Goal: Information Seeking & Learning: Learn about a topic

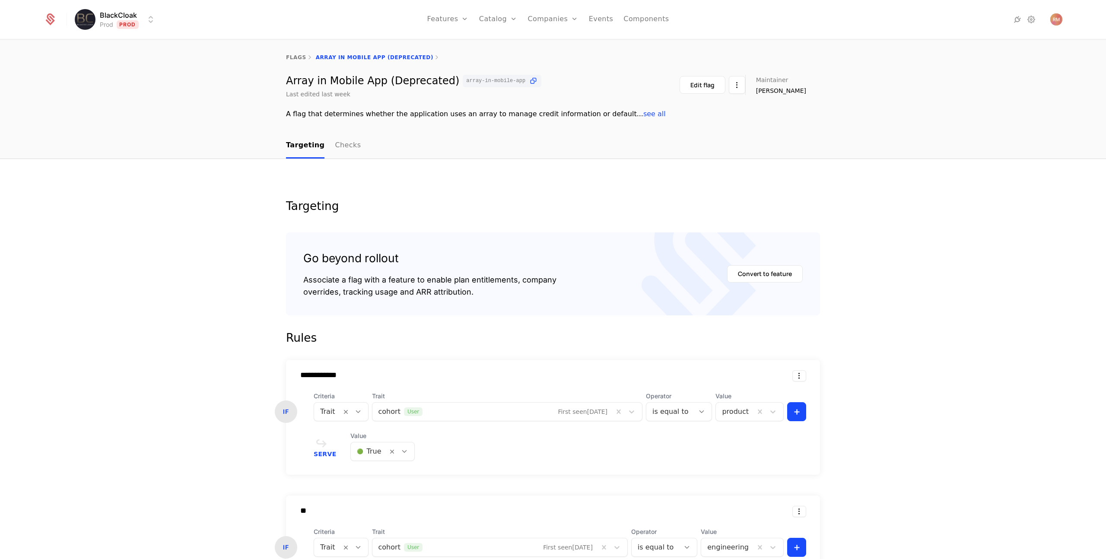
click at [151, 19] on html "**********" at bounding box center [553, 279] width 1106 height 559
click at [106, 115] on div "[PERSON_NAME]" at bounding box center [151, 113] width 146 height 17
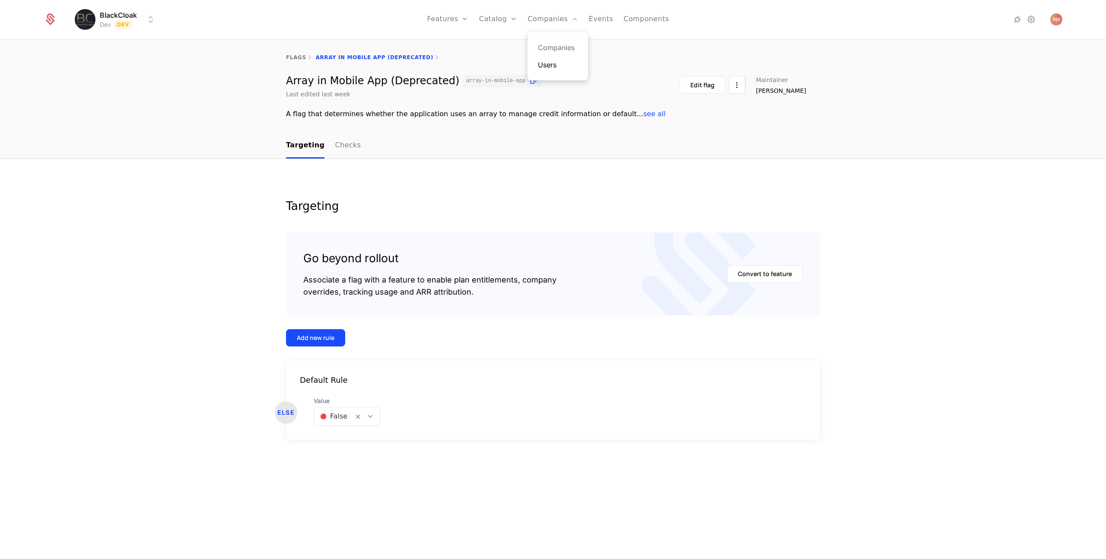
click at [552, 65] on link "Users" at bounding box center [558, 65] width 40 height 10
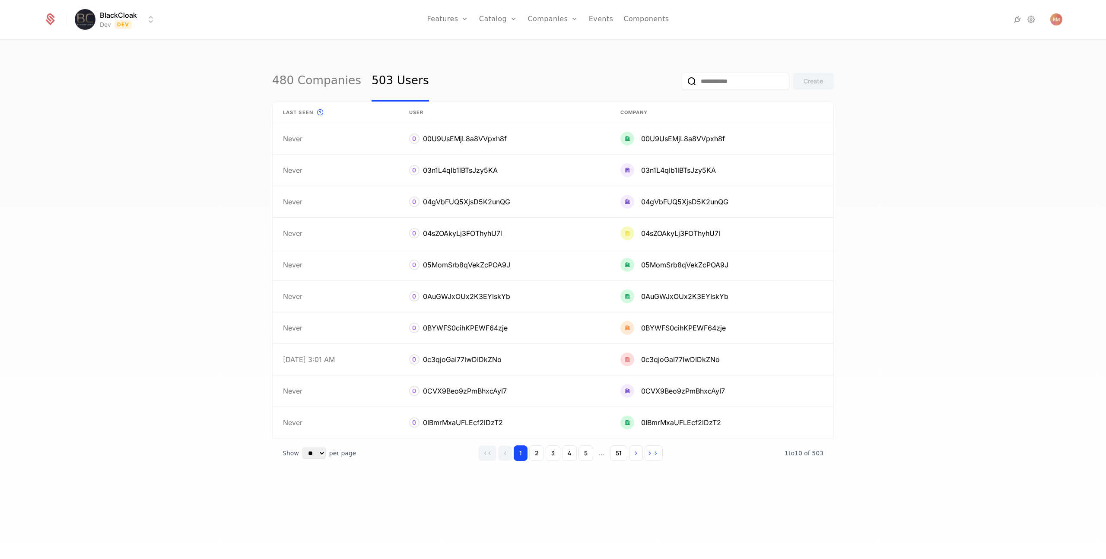
click at [747, 78] on input "email" at bounding box center [735, 81] width 108 height 17
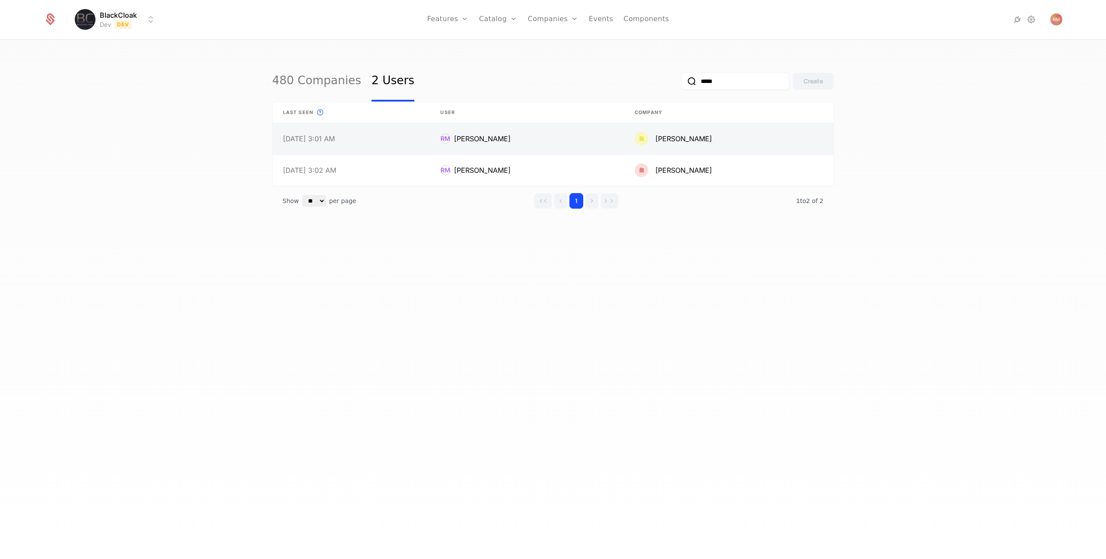
type input "*****"
click at [541, 134] on link at bounding box center [527, 138] width 194 height 31
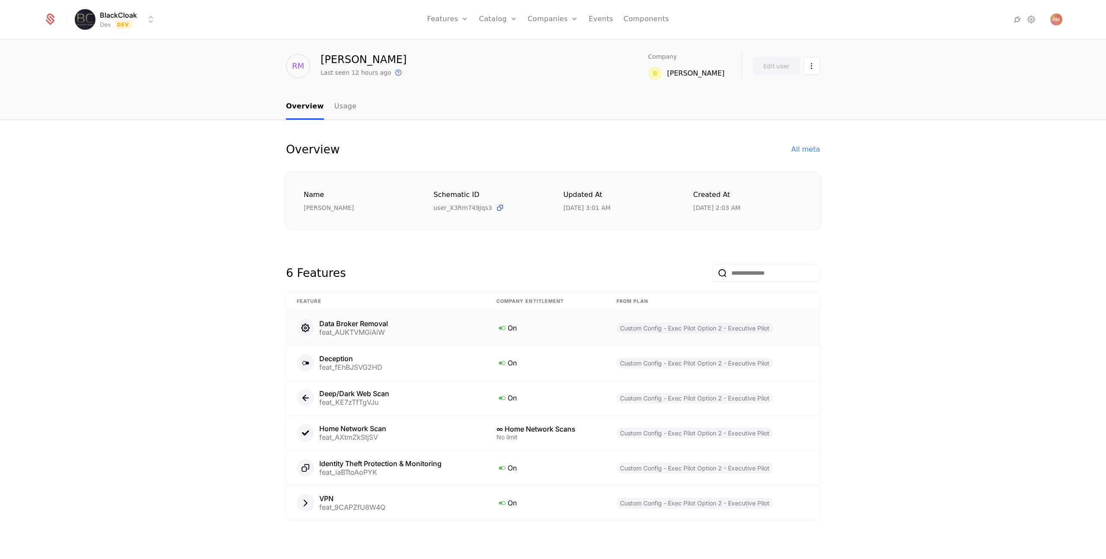
scroll to position [26, 0]
click at [347, 105] on link "Usage" at bounding box center [345, 104] width 22 height 25
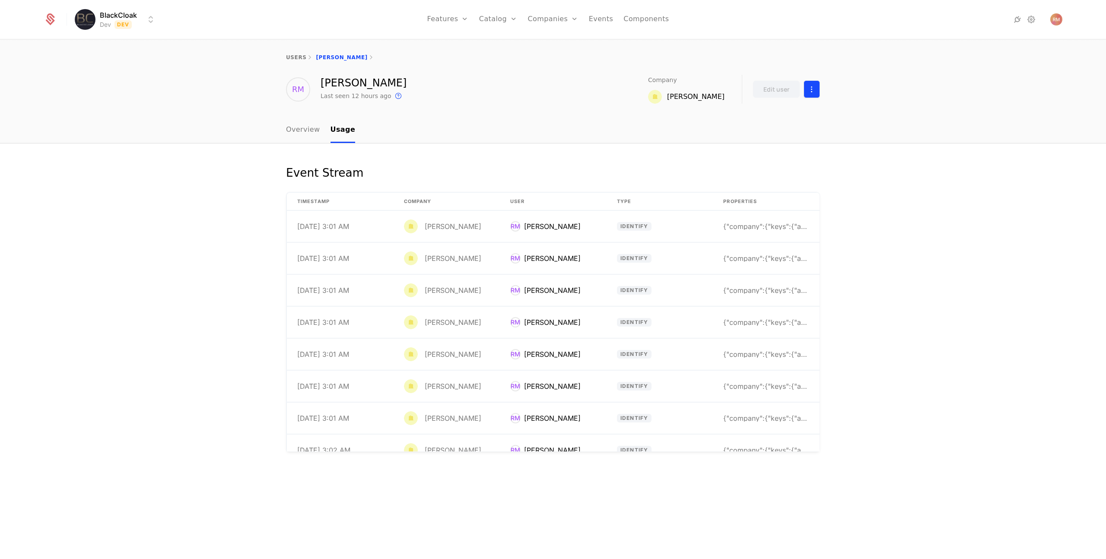
click at [815, 88] on html "BlackCloak Dev Dev Features Features Flags Catalog Plans Add Ons Credits Config…" at bounding box center [553, 279] width 1106 height 559
click at [315, 130] on html "BlackCloak Dev Dev Features Features Flags Catalog Plans Add Ons Credits Config…" at bounding box center [553, 279] width 1106 height 559
click at [304, 130] on link "Overview" at bounding box center [303, 130] width 34 height 25
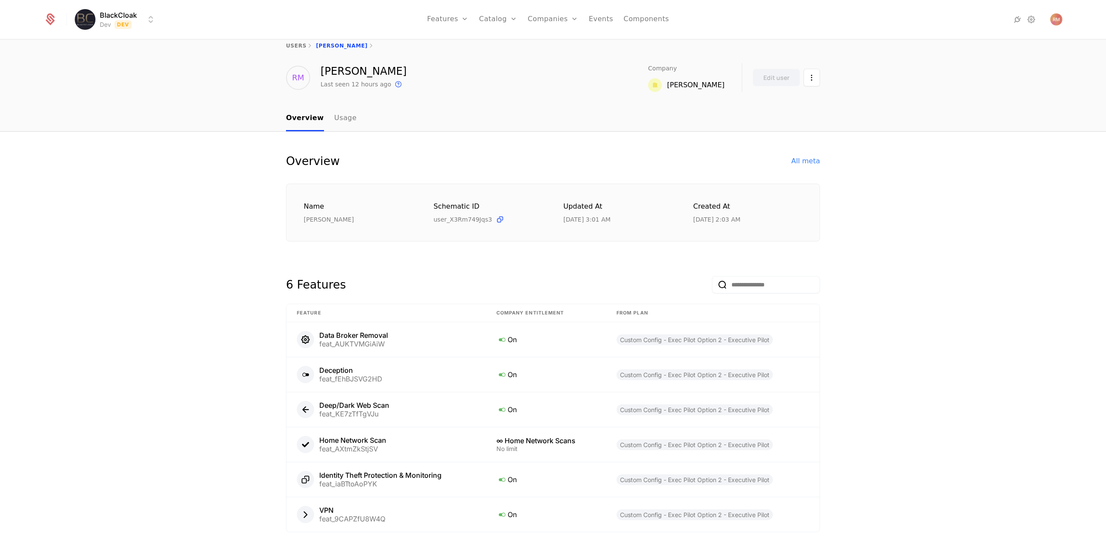
scroll to position [26, 0]
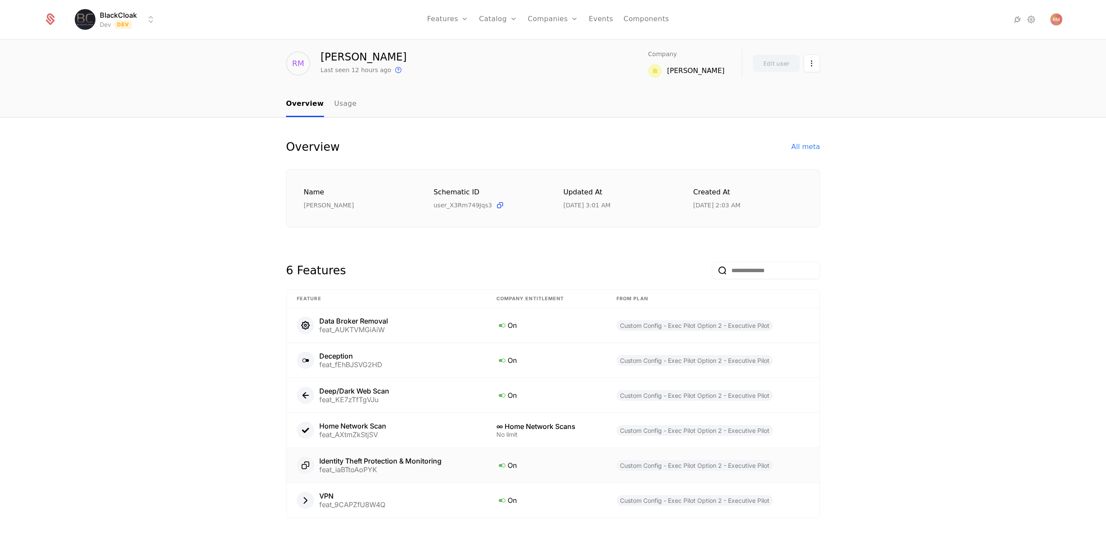
click at [372, 458] on div "Identity Theft Protection & Monitoring" at bounding box center [380, 461] width 122 height 7
click at [690, 464] on span "Custom Config - Exec Pilot Option 2 - Executive Pilot" at bounding box center [695, 465] width 156 height 11
click at [468, 464] on div "Identity Theft Protection & Monitoring feat_iaBTtoAoPYK" at bounding box center [386, 465] width 179 height 17
click at [457, 61] on link "Flags" at bounding box center [457, 65] width 40 height 10
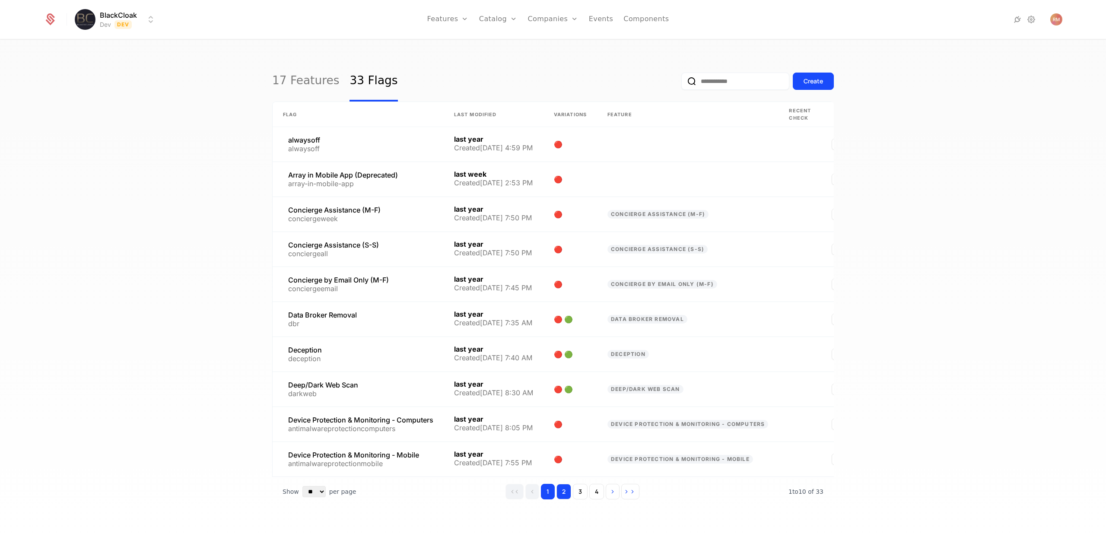
click at [566, 499] on button "2" at bounding box center [564, 492] width 15 height 16
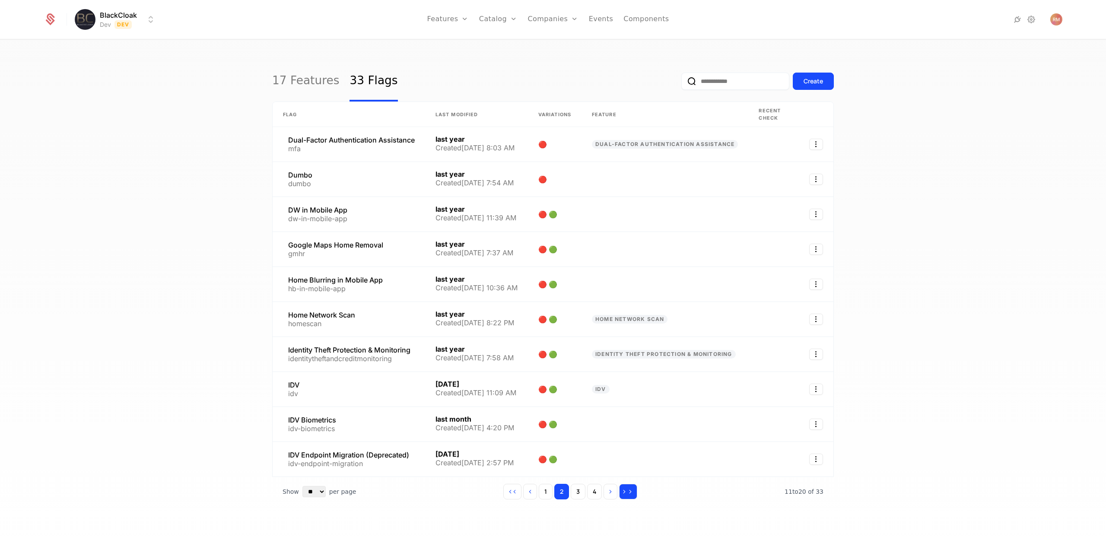
click at [621, 492] on button "Go to last page" at bounding box center [628, 492] width 18 height 16
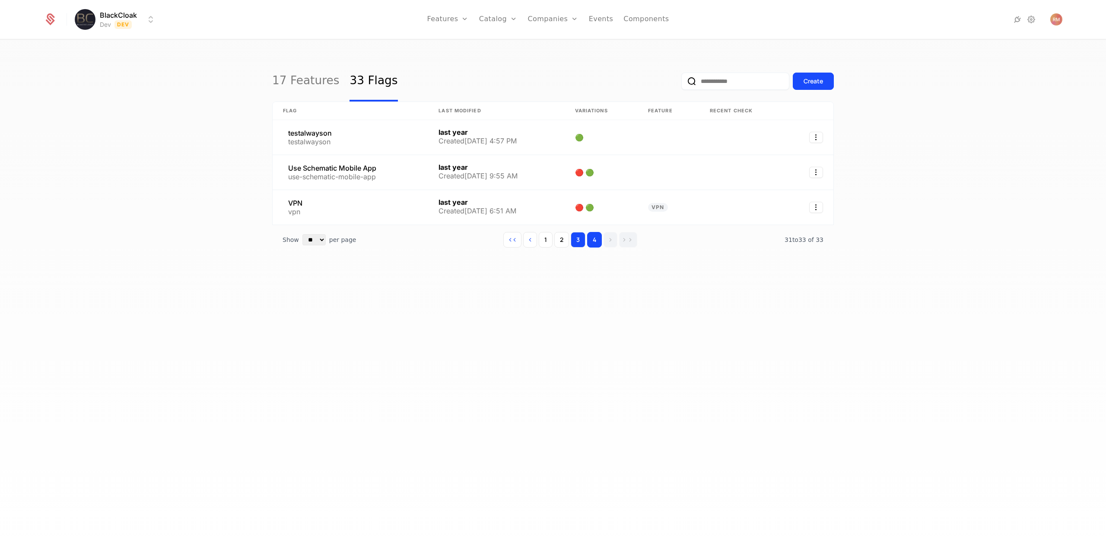
click at [576, 239] on button "3" at bounding box center [578, 240] width 15 height 16
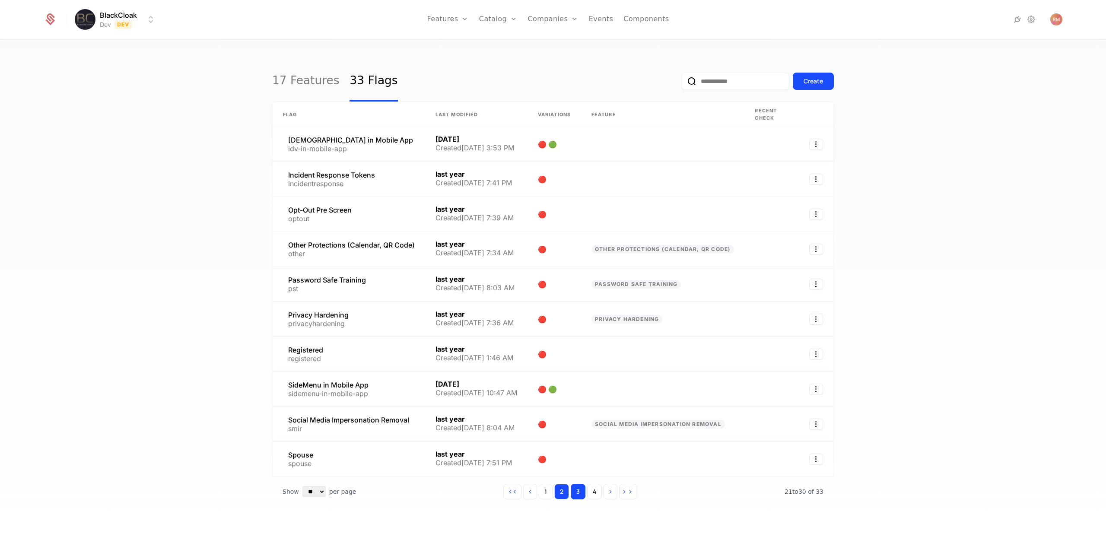
click at [565, 491] on button "2" at bounding box center [561, 492] width 15 height 16
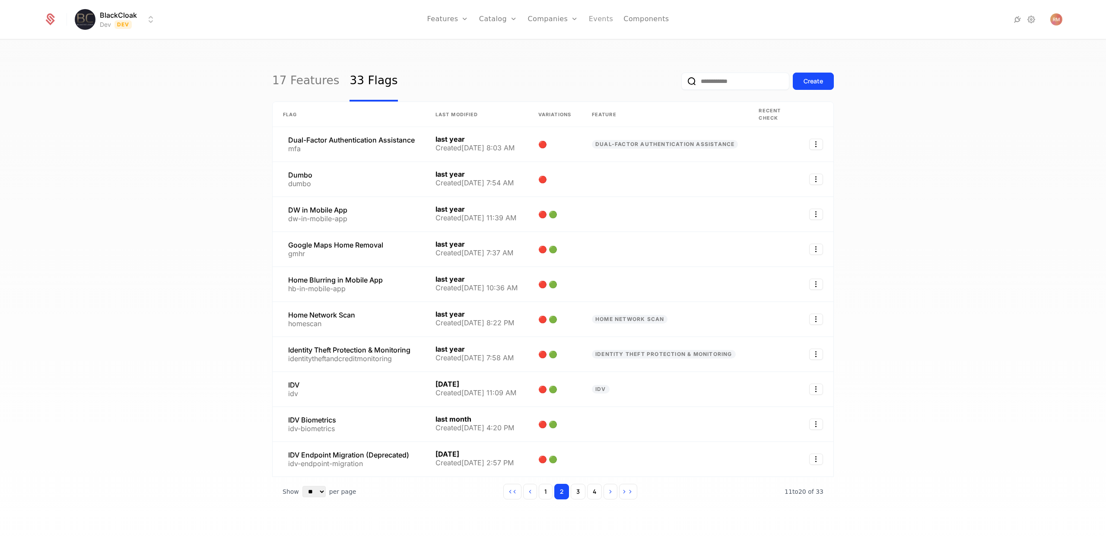
click at [603, 19] on link "Events" at bounding box center [601, 19] width 25 height 39
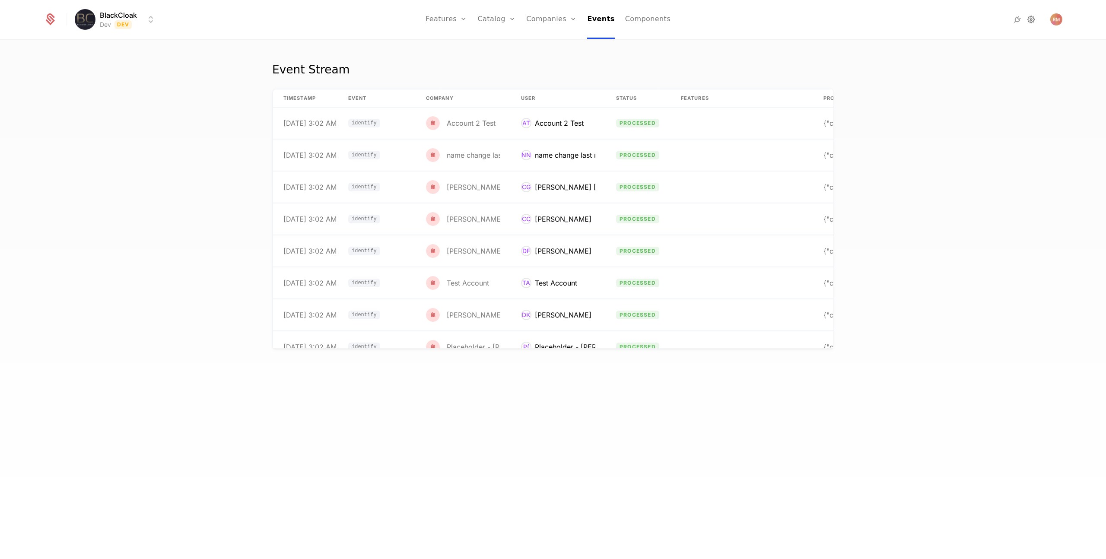
click at [1034, 19] on icon at bounding box center [1031, 19] width 10 height 10
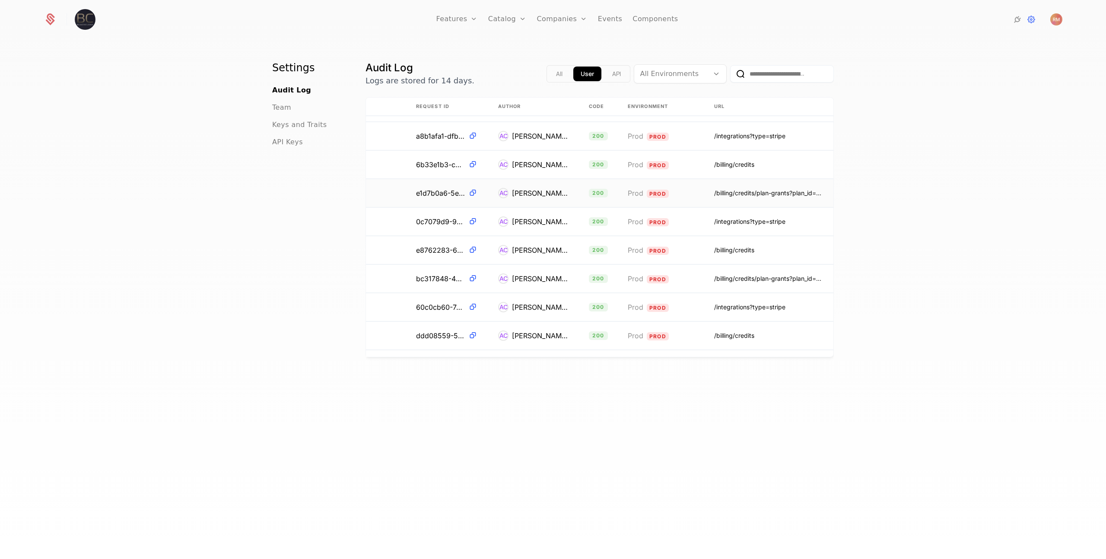
scroll to position [0, 193]
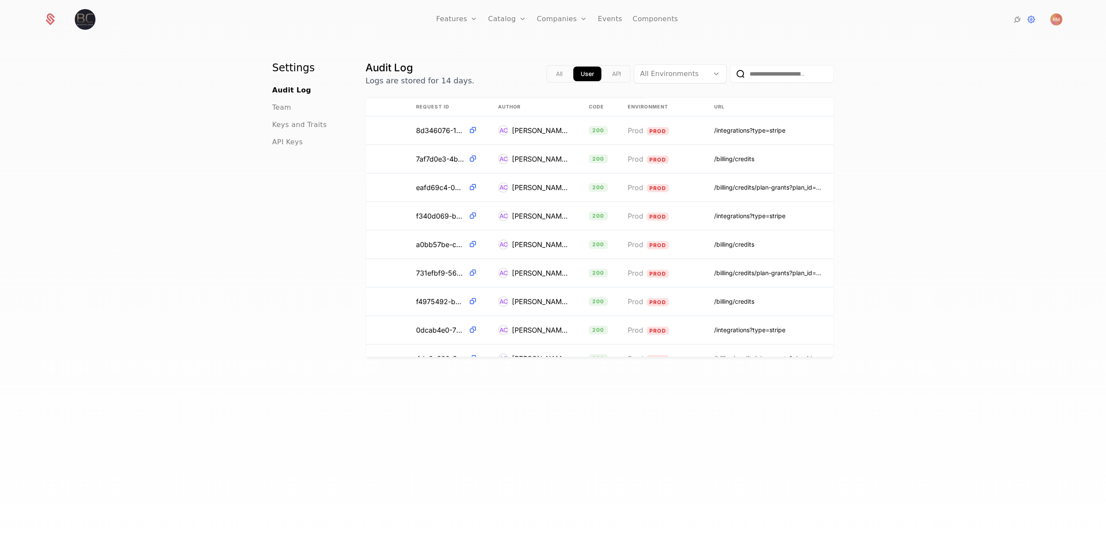
click at [678, 75] on div at bounding box center [671, 74] width 63 height 12
click at [655, 156] on span "Dev" at bounding box center [664, 157] width 19 height 8
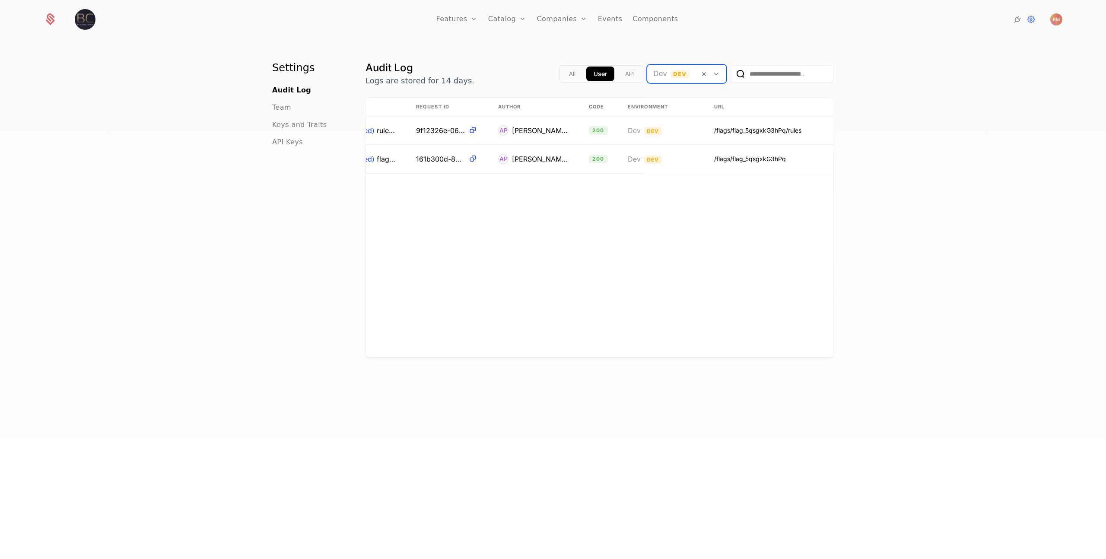
scroll to position [0, 0]
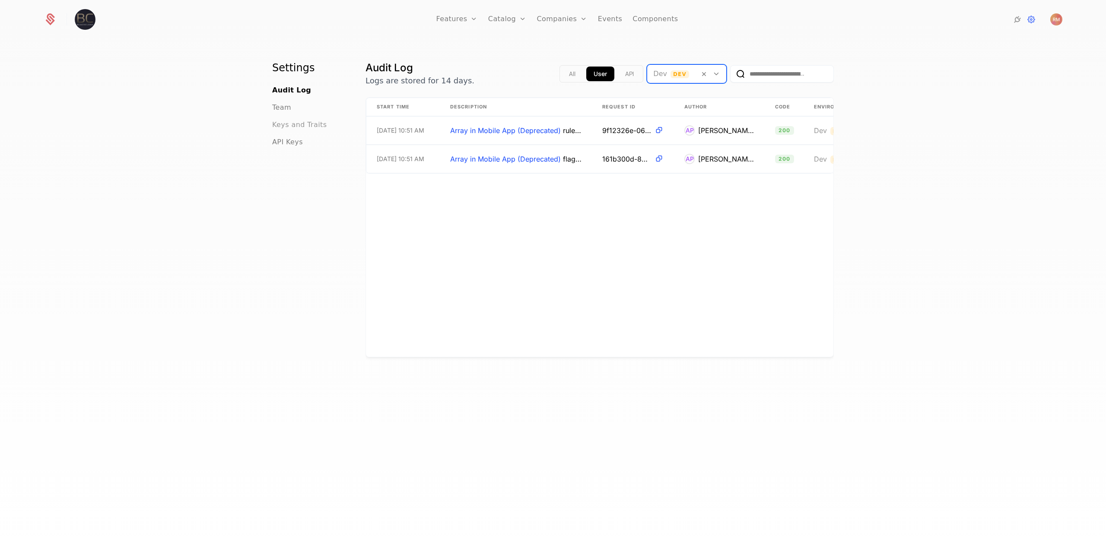
click at [289, 129] on span "Keys and Traits" at bounding box center [299, 125] width 54 height 10
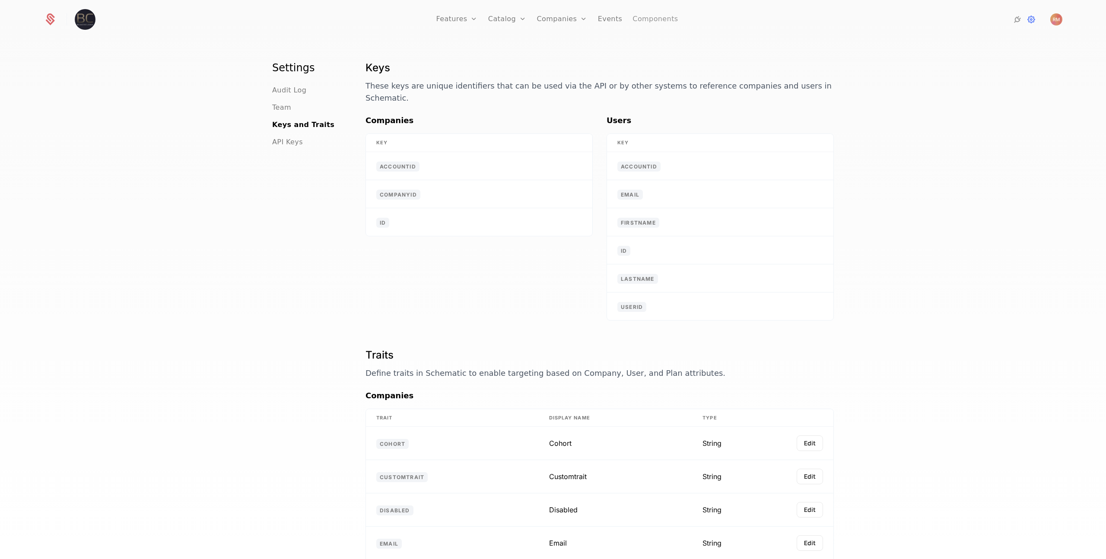
click at [646, 18] on link "Components" at bounding box center [655, 19] width 45 height 39
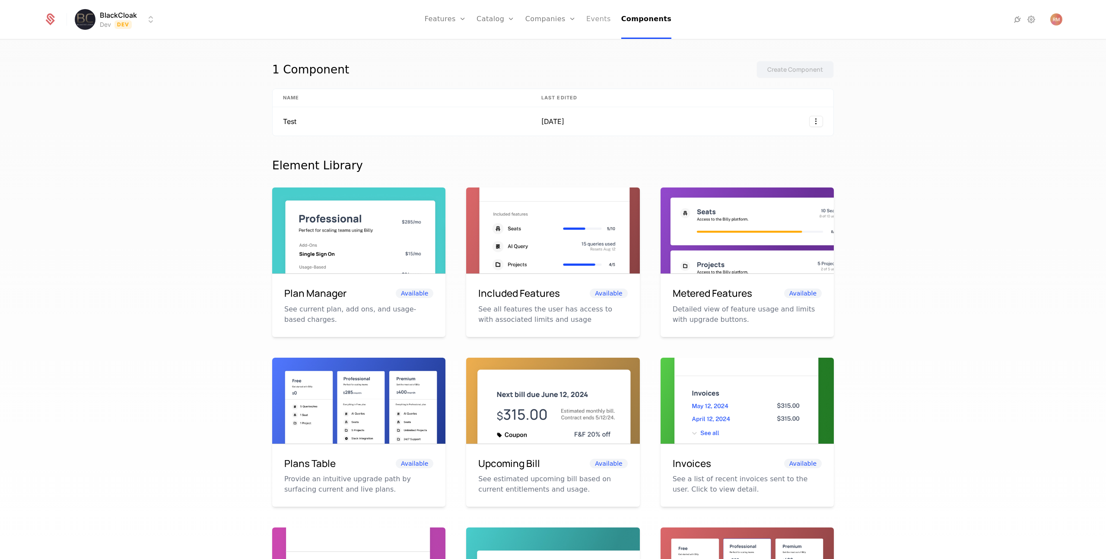
click at [605, 19] on link "Events" at bounding box center [598, 19] width 25 height 39
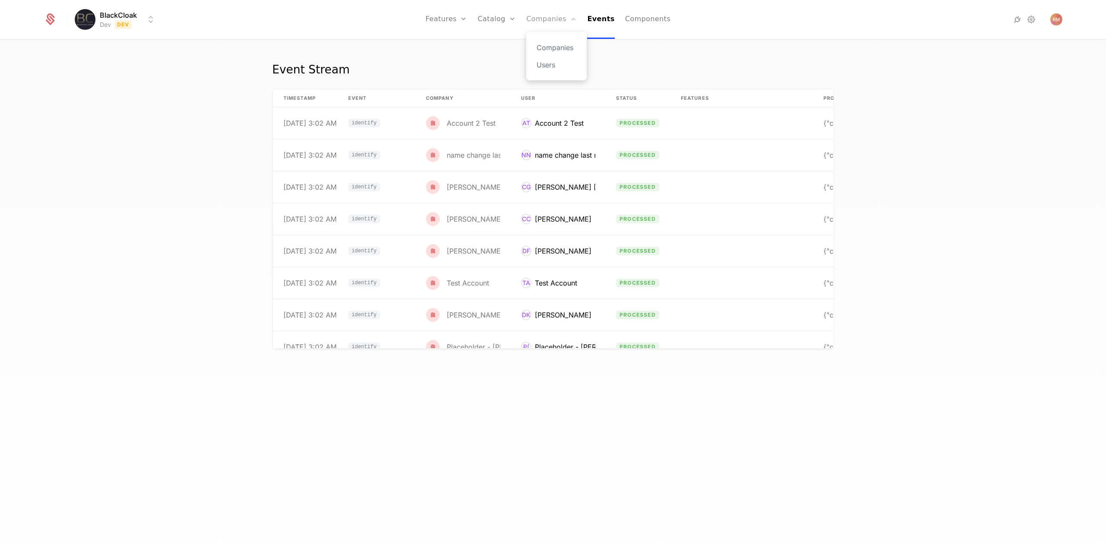
click at [574, 17] on icon "Main" at bounding box center [573, 19] width 7 height 7
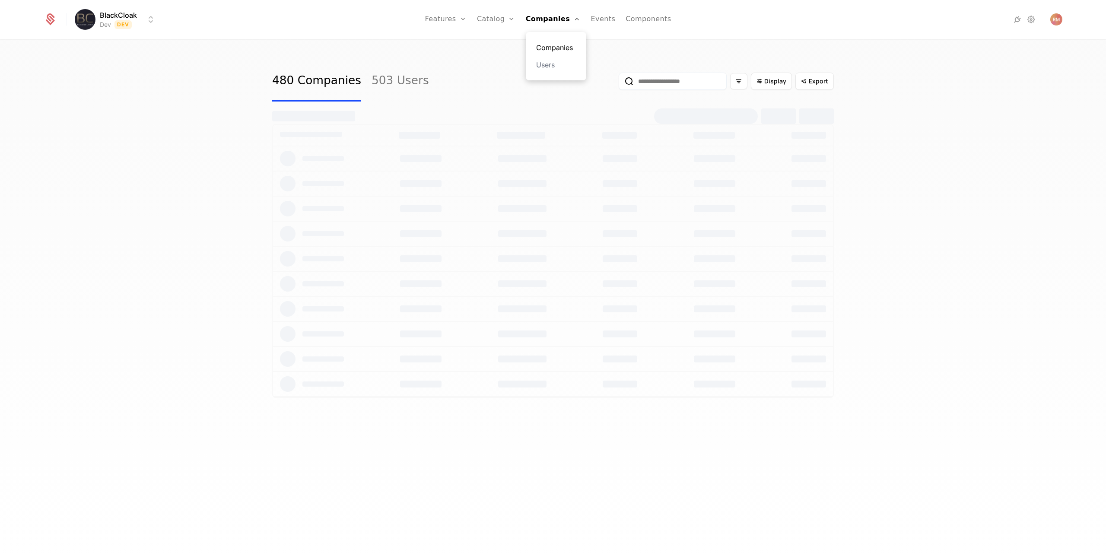
click at [562, 45] on link "Companies" at bounding box center [556, 47] width 40 height 10
click at [239, 71] on div "480 Companies 503 Users Display Export" at bounding box center [553, 302] width 1106 height 524
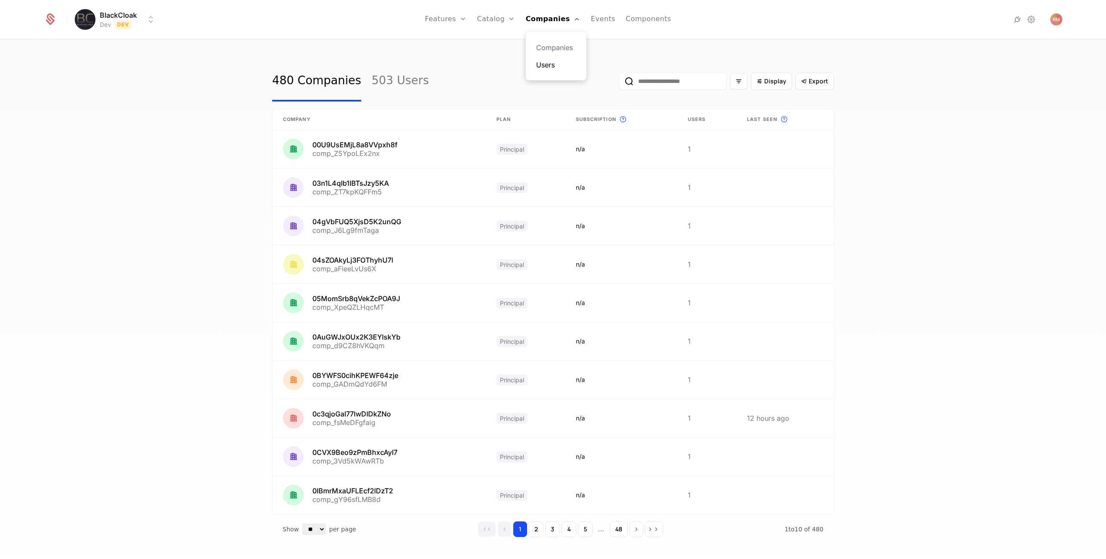
click at [552, 65] on link "Users" at bounding box center [556, 65] width 40 height 10
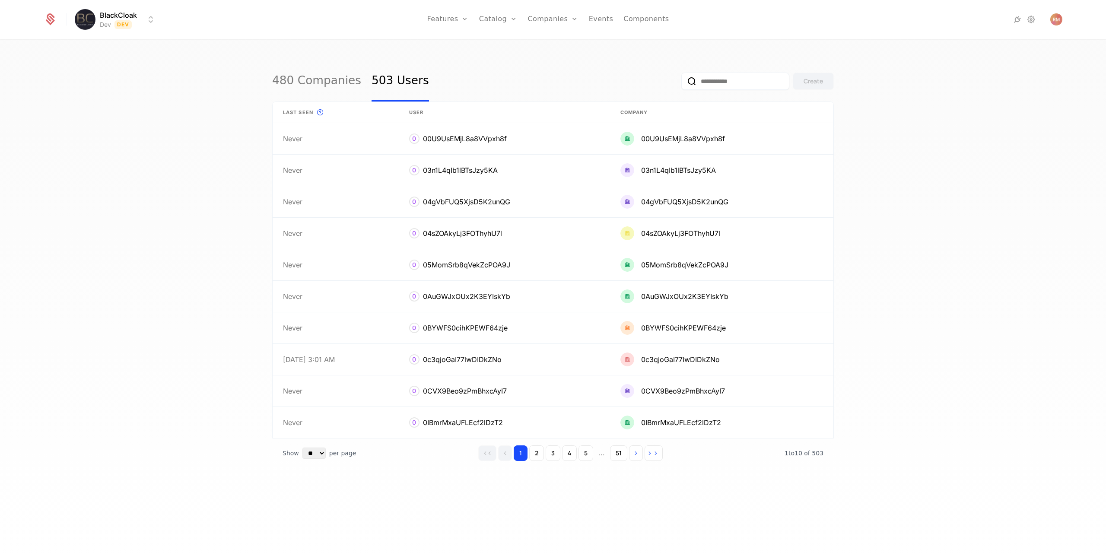
click at [713, 80] on input "email" at bounding box center [735, 81] width 108 height 17
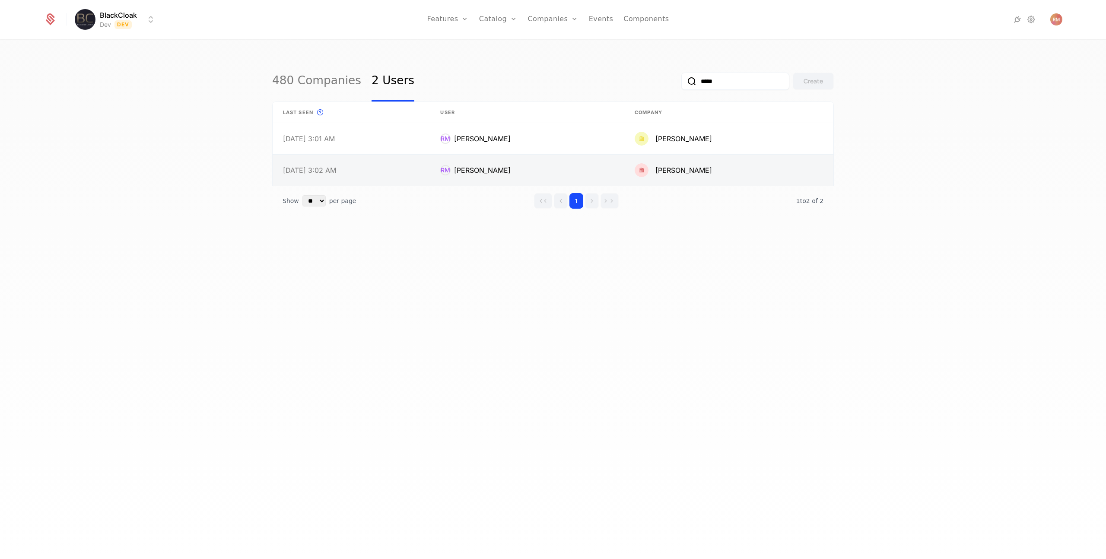
type input "*****"
click at [516, 165] on link at bounding box center [527, 170] width 194 height 31
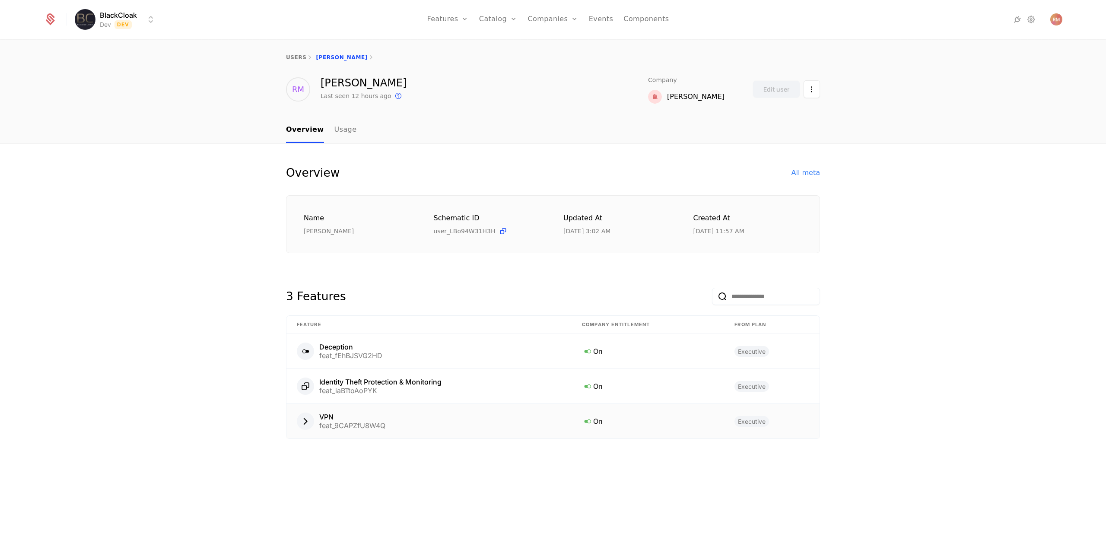
click at [305, 421] on icon at bounding box center [305, 421] width 11 height 11
click at [303, 394] on div at bounding box center [305, 386] width 17 height 17
click at [312, 350] on div at bounding box center [305, 351] width 17 height 17
click at [589, 349] on icon at bounding box center [587, 351] width 11 height 11
click at [749, 351] on span "Executive" at bounding box center [752, 351] width 35 height 11
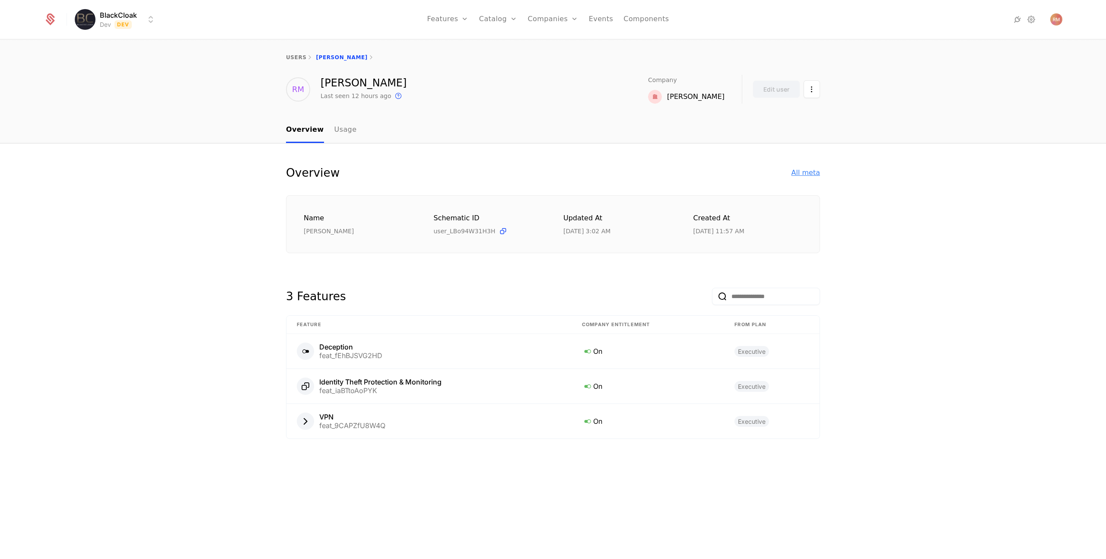
click at [806, 169] on div "All meta" at bounding box center [806, 173] width 29 height 10
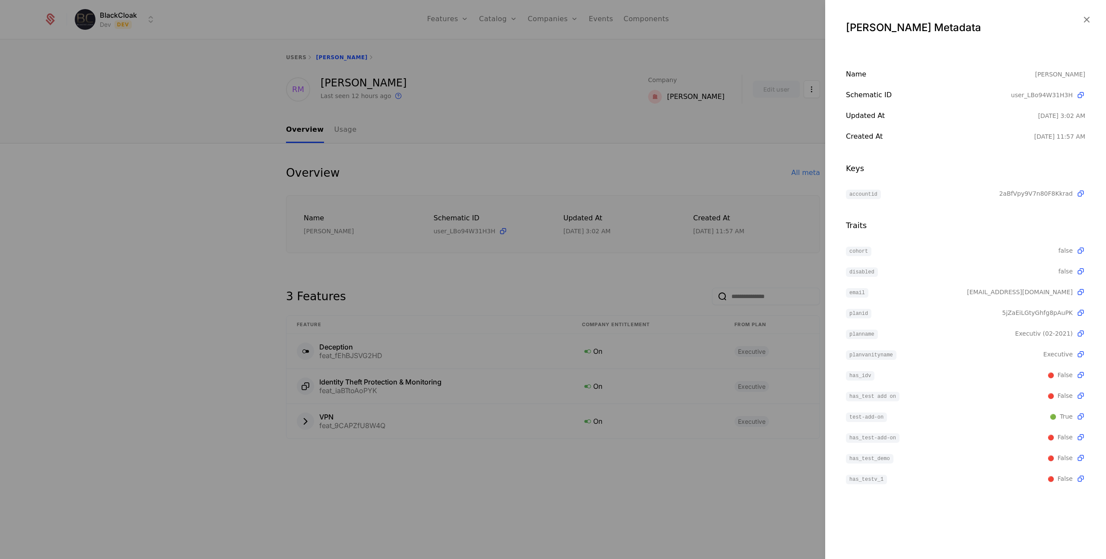
click at [524, 130] on div at bounding box center [553, 279] width 1106 height 559
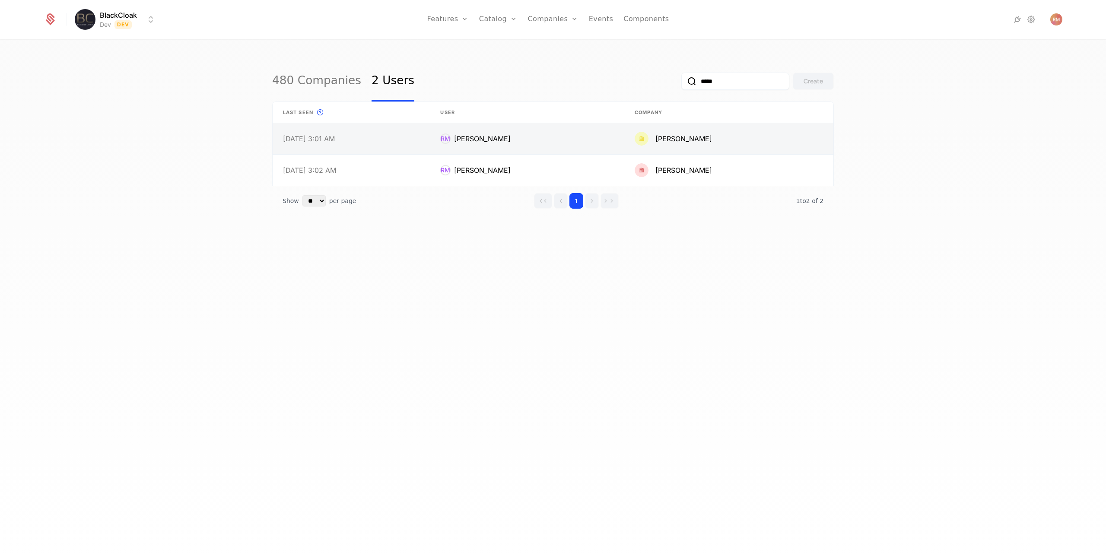
click at [665, 150] on link at bounding box center [728, 138] width 209 height 31
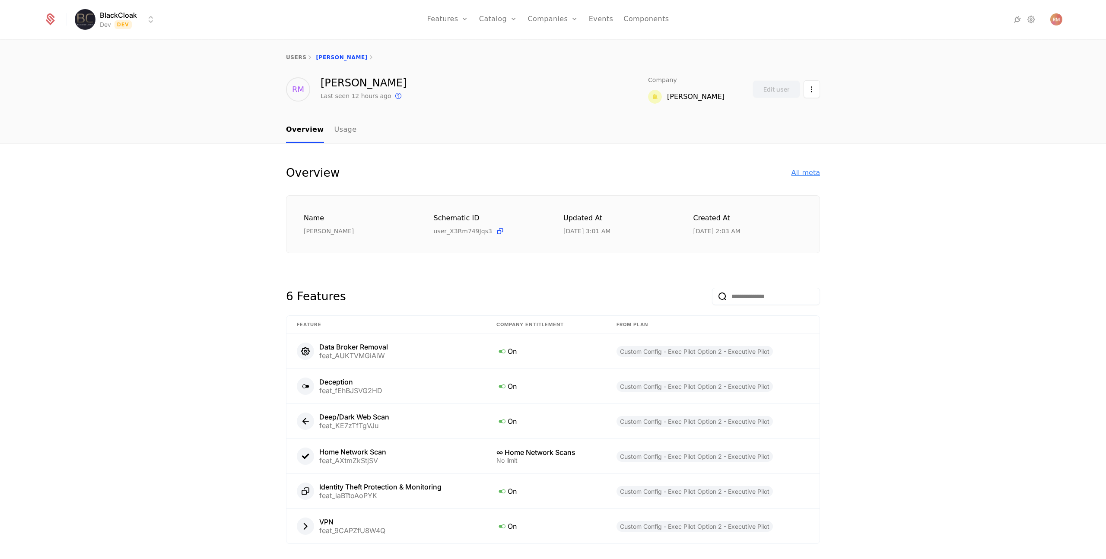
click at [792, 175] on div "All meta" at bounding box center [806, 173] width 29 height 10
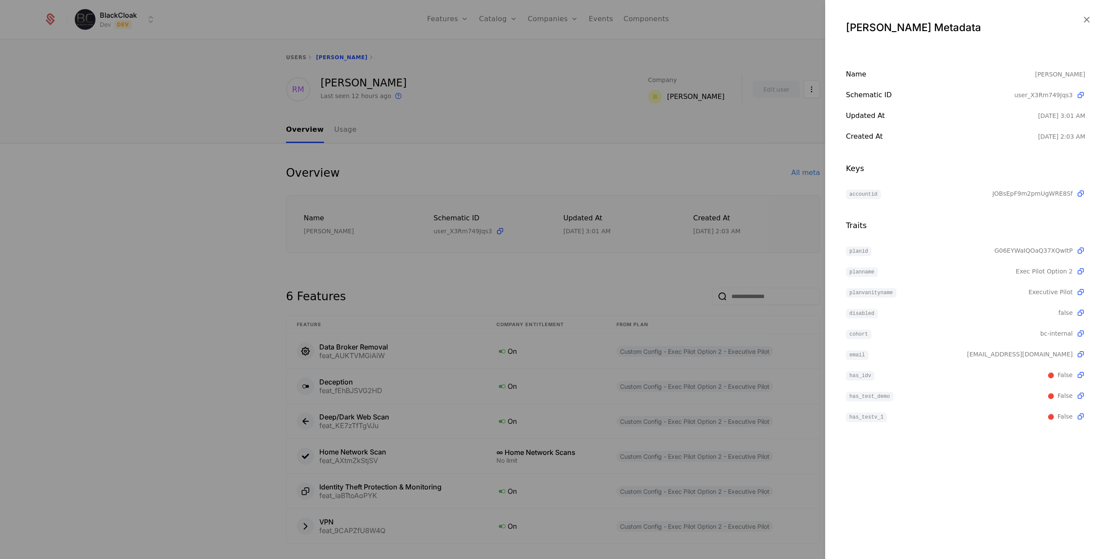
click at [469, 67] on div at bounding box center [553, 279] width 1106 height 559
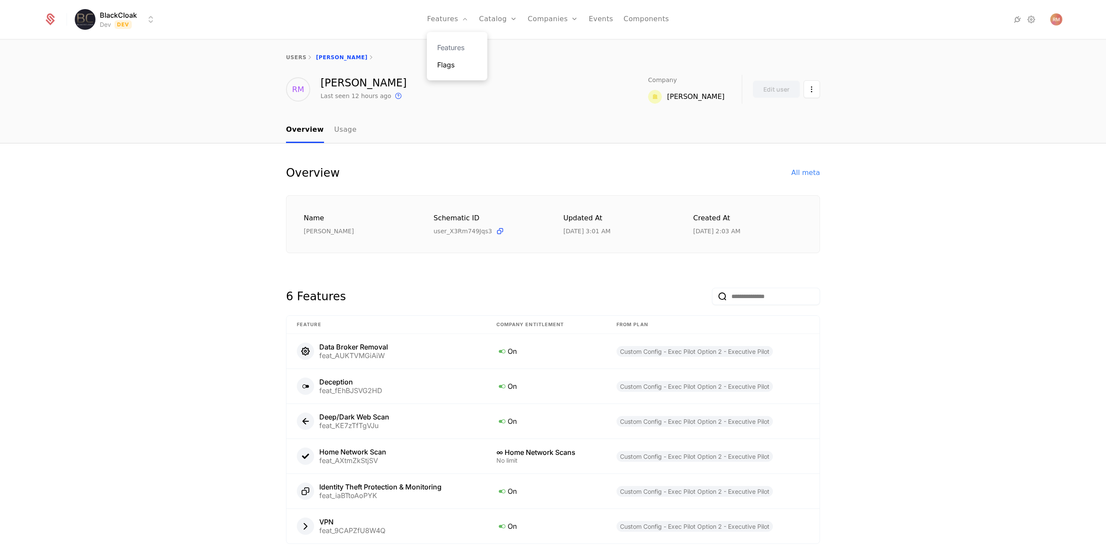
click at [455, 65] on link "Flags" at bounding box center [457, 65] width 40 height 10
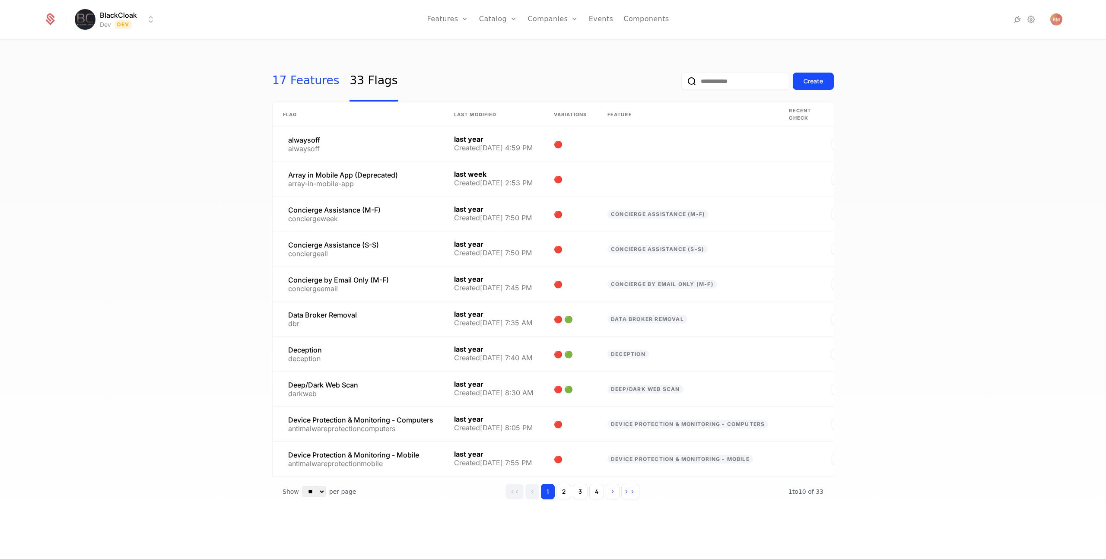
click at [308, 86] on link "17 Features" at bounding box center [305, 81] width 67 height 41
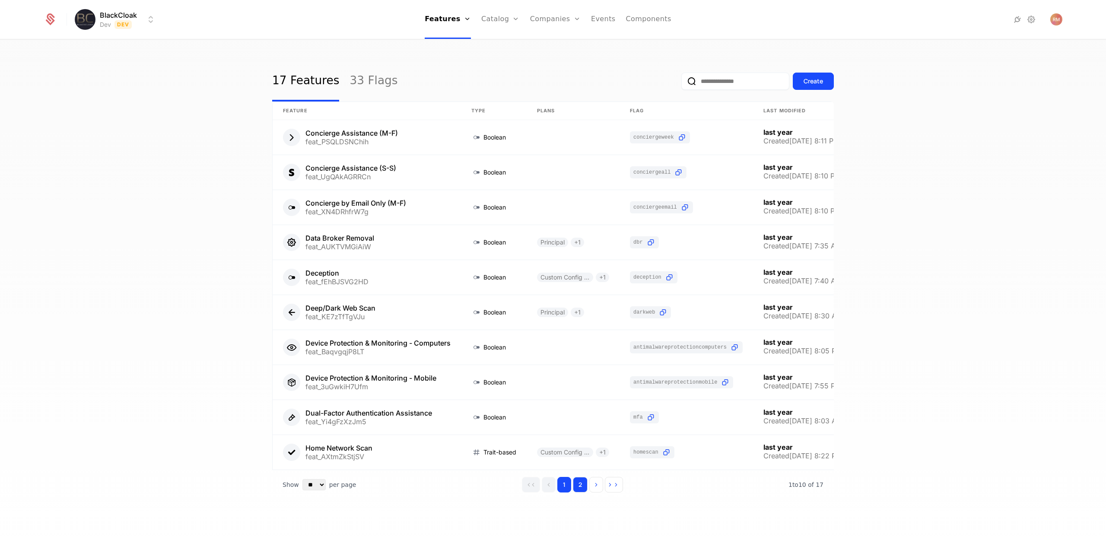
click at [582, 493] on button "2" at bounding box center [580, 485] width 15 height 16
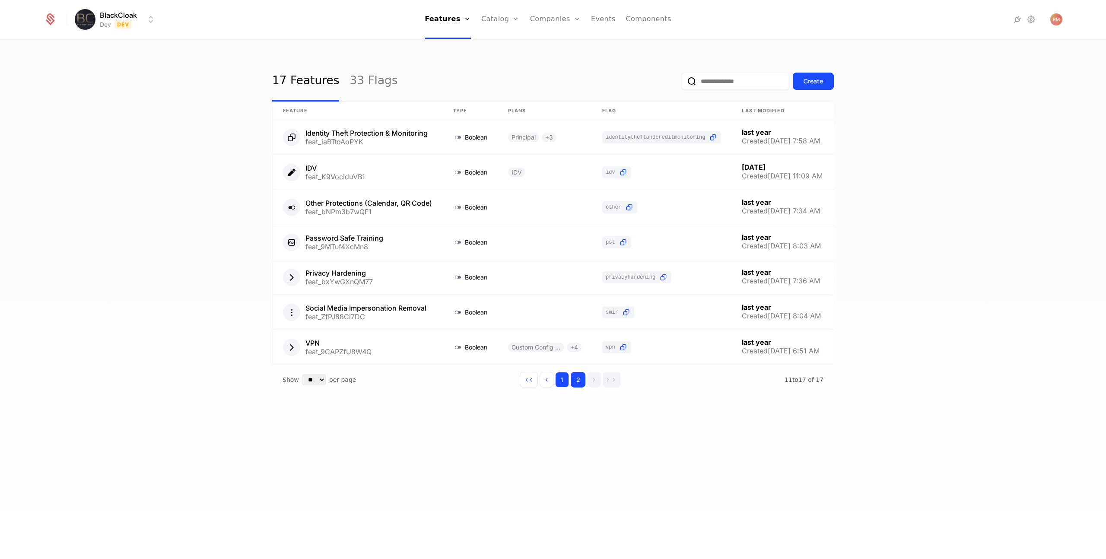
click at [562, 383] on button "1" at bounding box center [562, 380] width 14 height 16
